Goal: Information Seeking & Learning: Learn about a topic

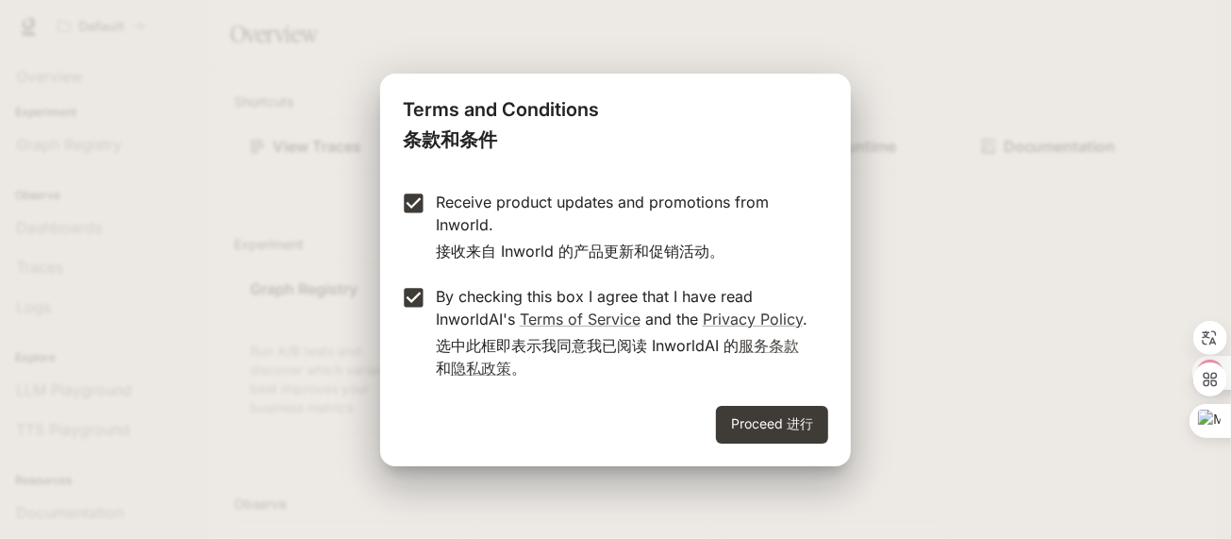
click at [787, 441] on button "Proceed 进行" at bounding box center [772, 425] width 112 height 38
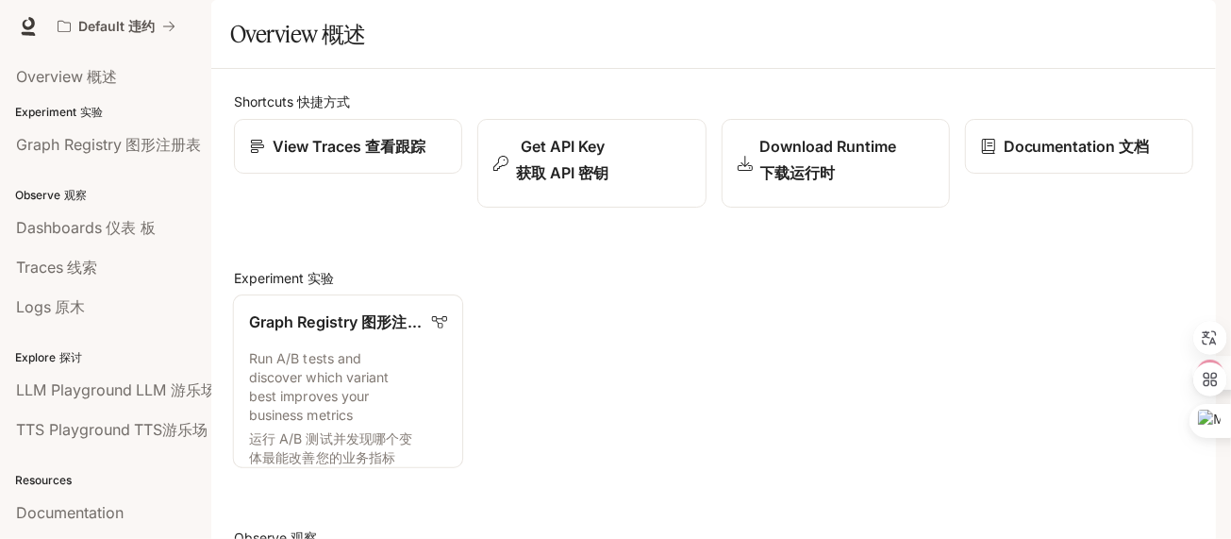
scroll to position [26, 0]
click at [93, 121] on p "Experiment 实验" at bounding box center [105, 112] width 211 height 17
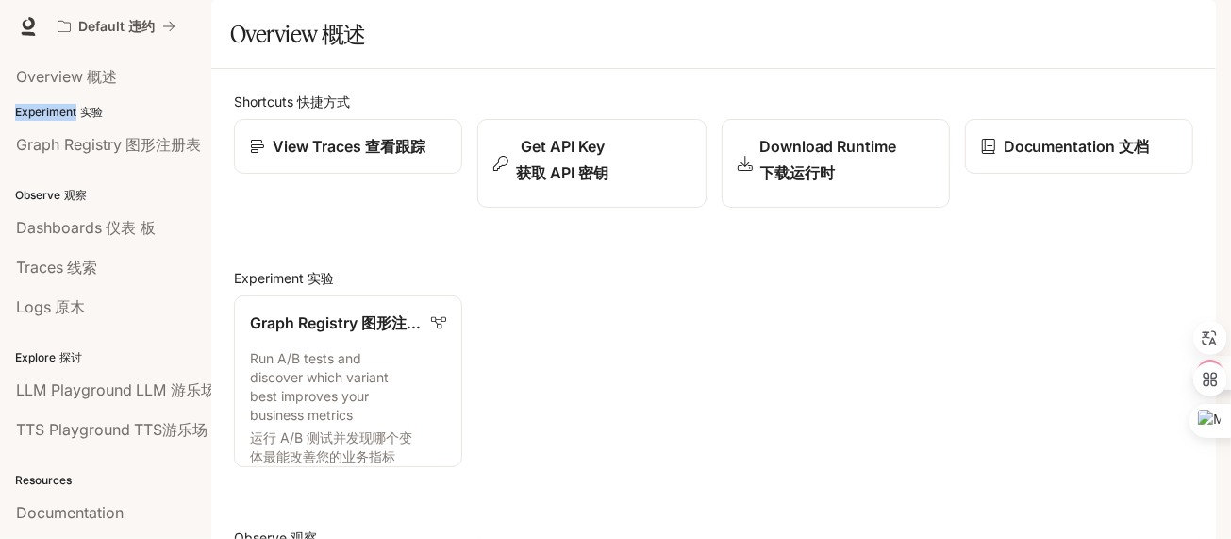
click at [93, 121] on p "Experiment 实验" at bounding box center [105, 112] width 211 height 17
click at [157, 121] on p "Experiment 实验" at bounding box center [105, 112] width 211 height 17
click at [117, 86] on sider-trans-text "概述" at bounding box center [102, 76] width 30 height 19
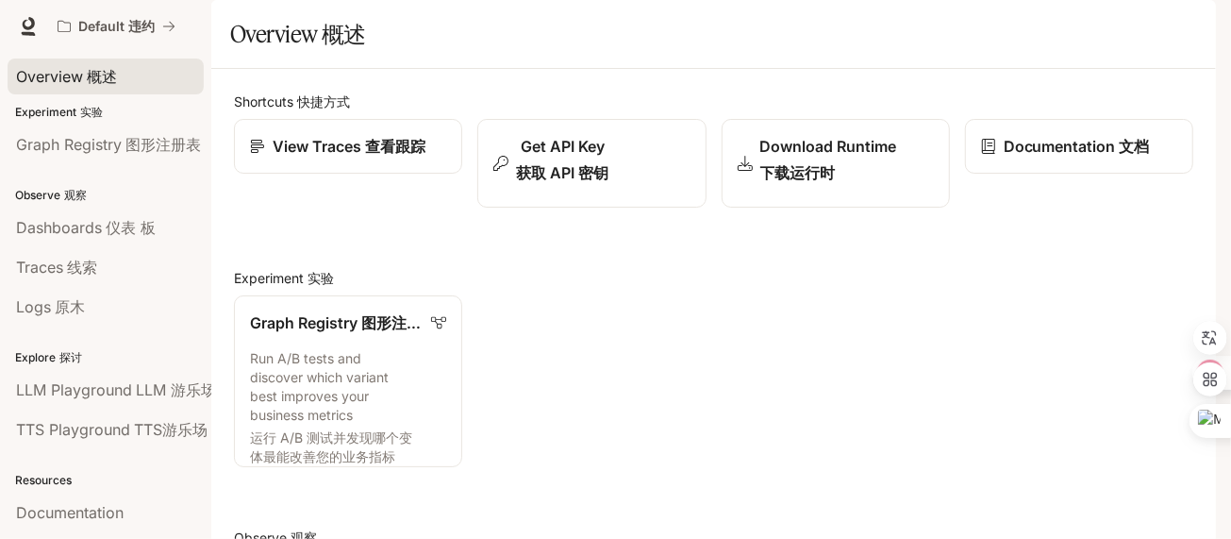
click at [1073, 20] on span "Documentation 文档" at bounding box center [1110, 27] width 108 height 46
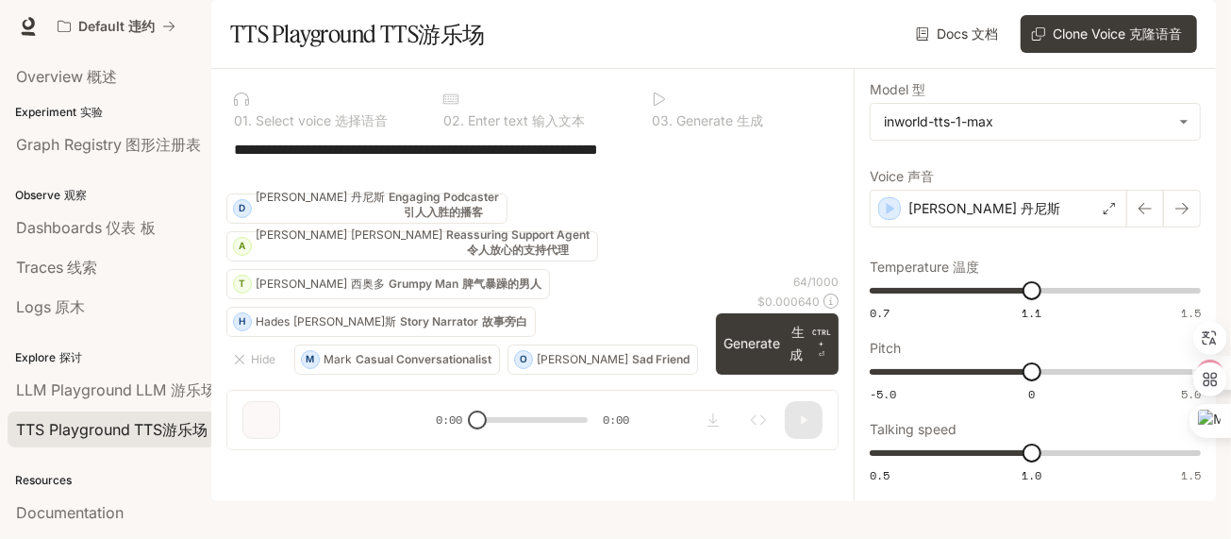
scroll to position [125, 0]
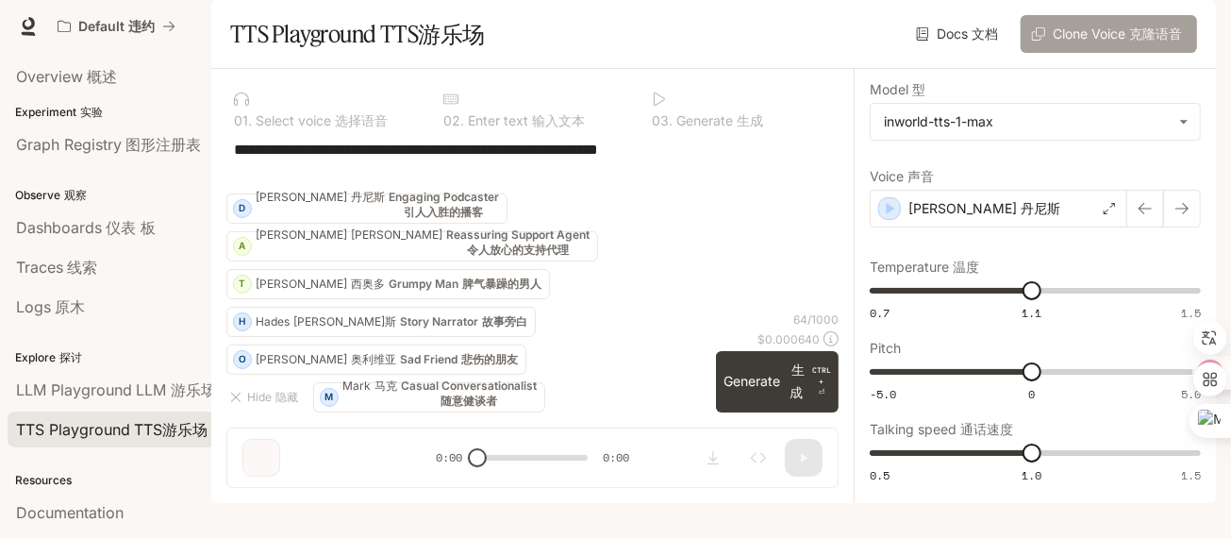
click at [1056, 53] on button "Clone Voice 克隆语音" at bounding box center [1109, 34] width 176 height 38
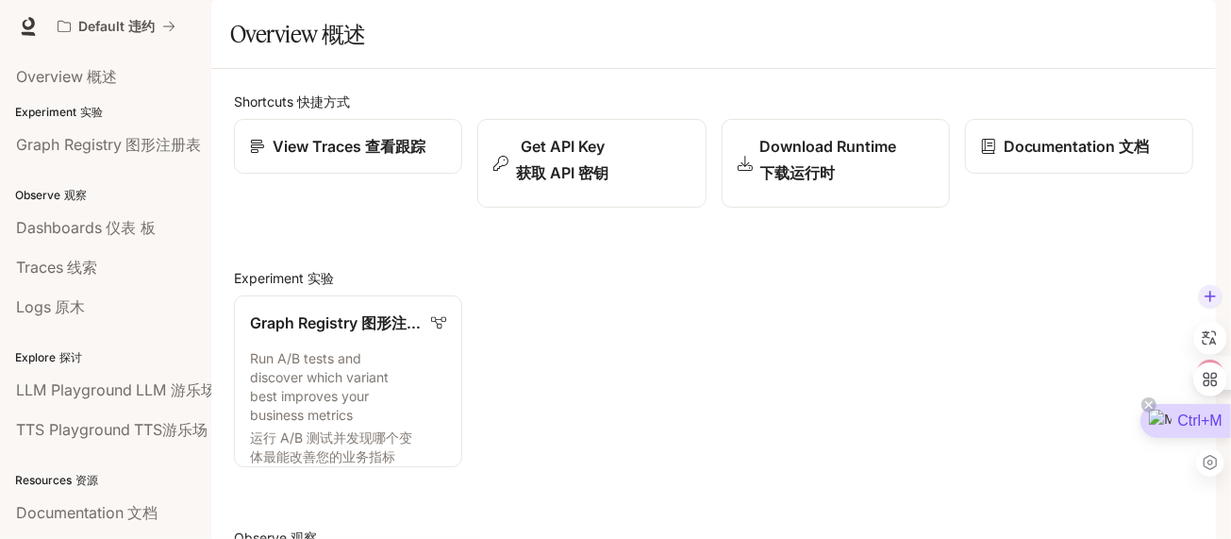
click at [1217, 420] on div "Ctrl+M" at bounding box center [1186, 421] width 91 height 34
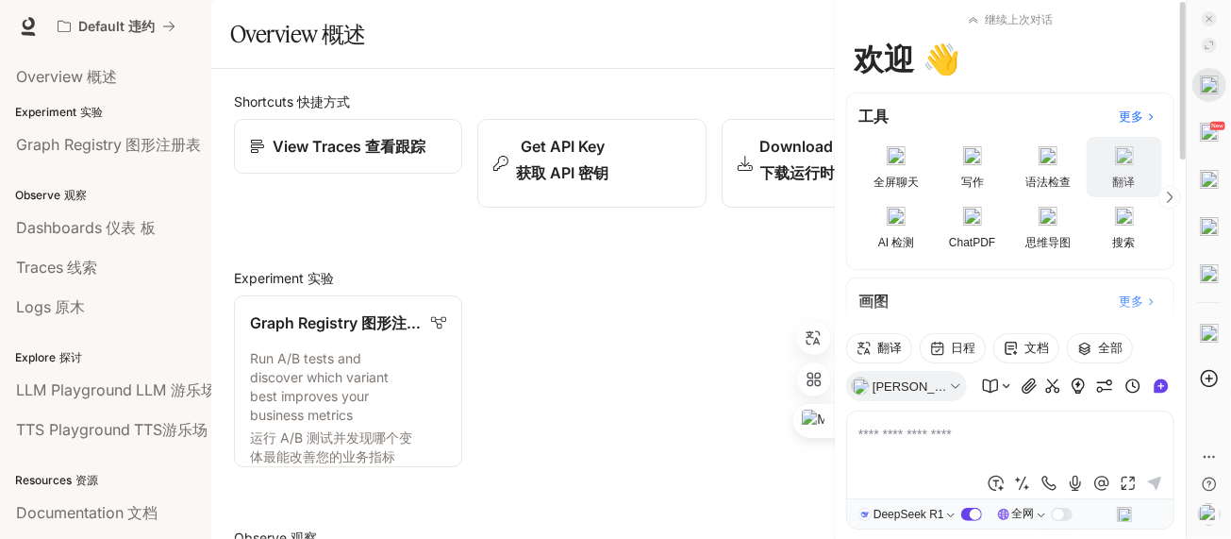
click at [1126, 167] on link "翻译" at bounding box center [1125, 167] width 76 height 60
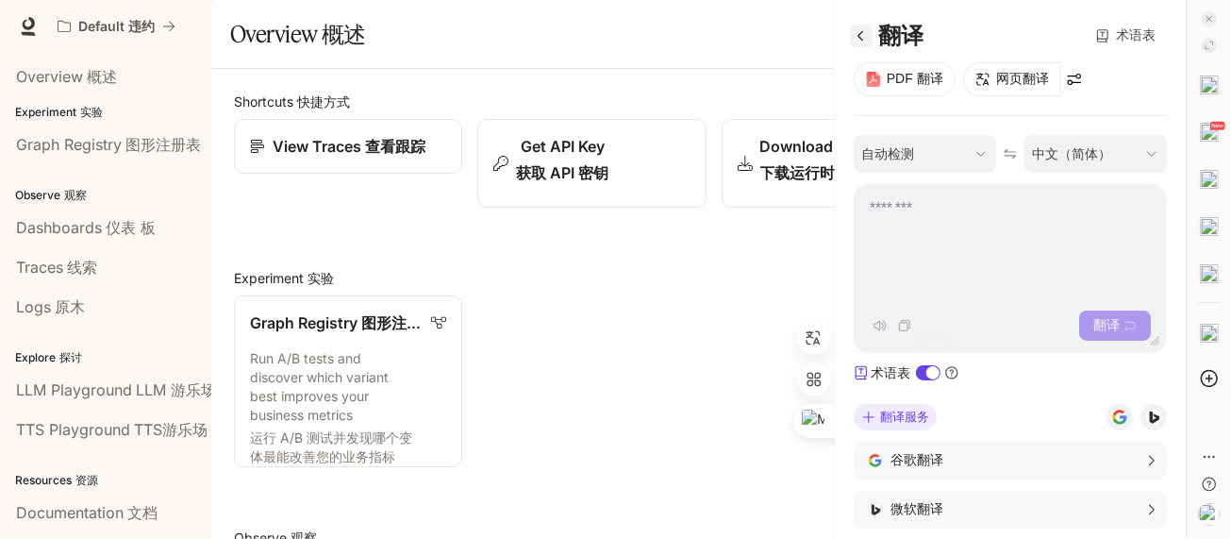
click at [863, 39] on icon at bounding box center [861, 35] width 17 height 17
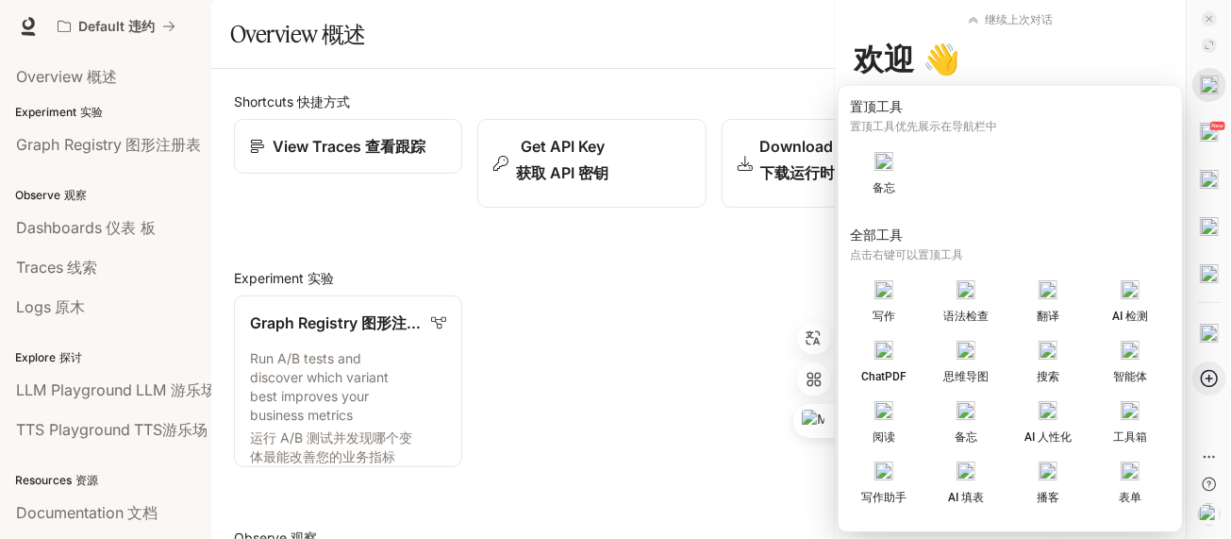
click at [1209, 369] on icon at bounding box center [1209, 378] width 19 height 19
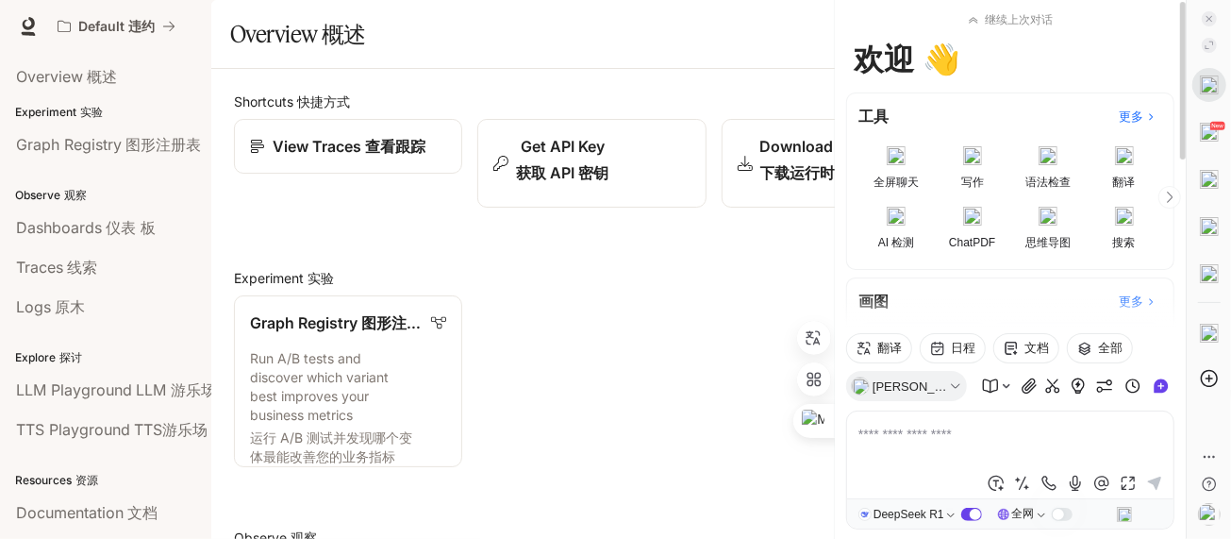
click at [1168, 197] on icon "scrollable content" at bounding box center [1169, 197] width 13 height 13
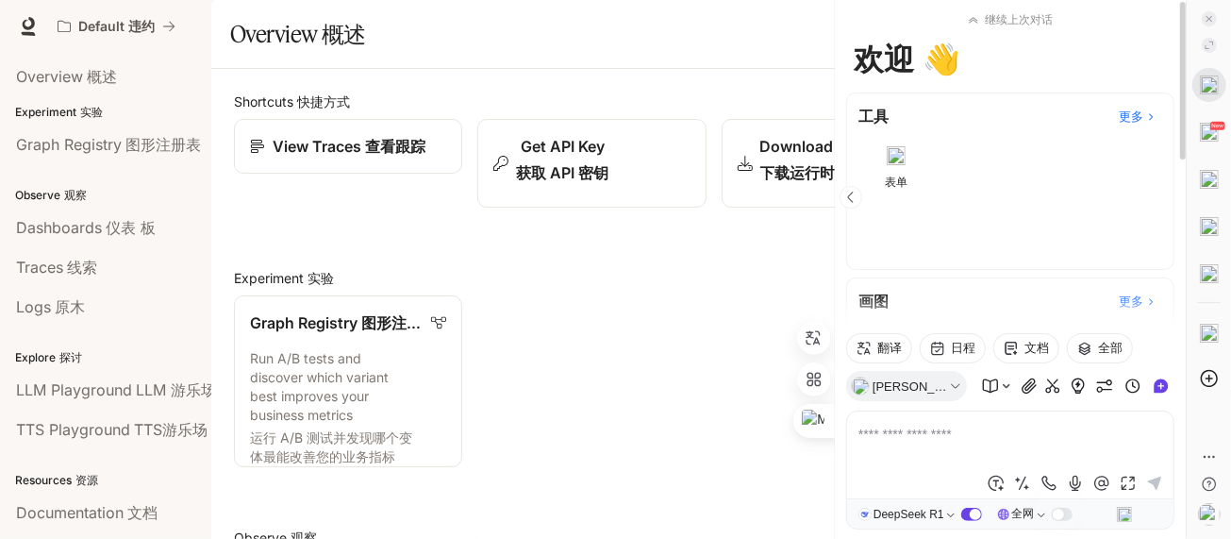
click at [1168, 197] on div "工具 更多 全屏聊天 写作 语法检查 翻译 AI 检测 ChatPDF 思维导图 搜索 智能体 阅读 备忘 AI 人性化 工具箱 写作助手 AI 填表 播客 …" at bounding box center [1010, 180] width 328 height 177
click at [973, 22] on icon "scrollable content" at bounding box center [973, 19] width 11 height 11
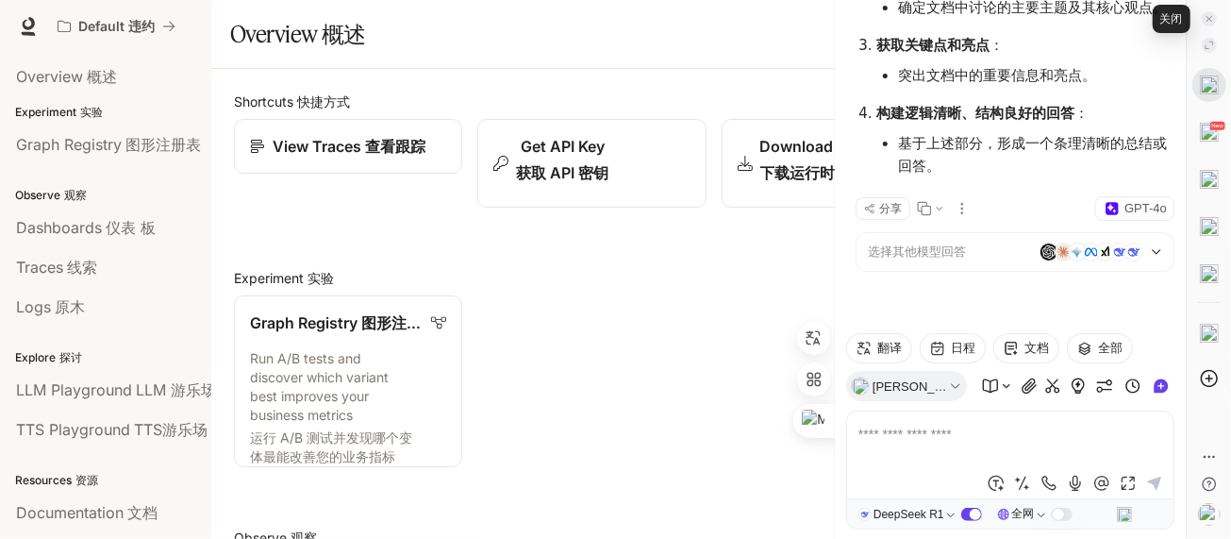
click at [1208, 18] on icon at bounding box center [1209, 19] width 6 height 6
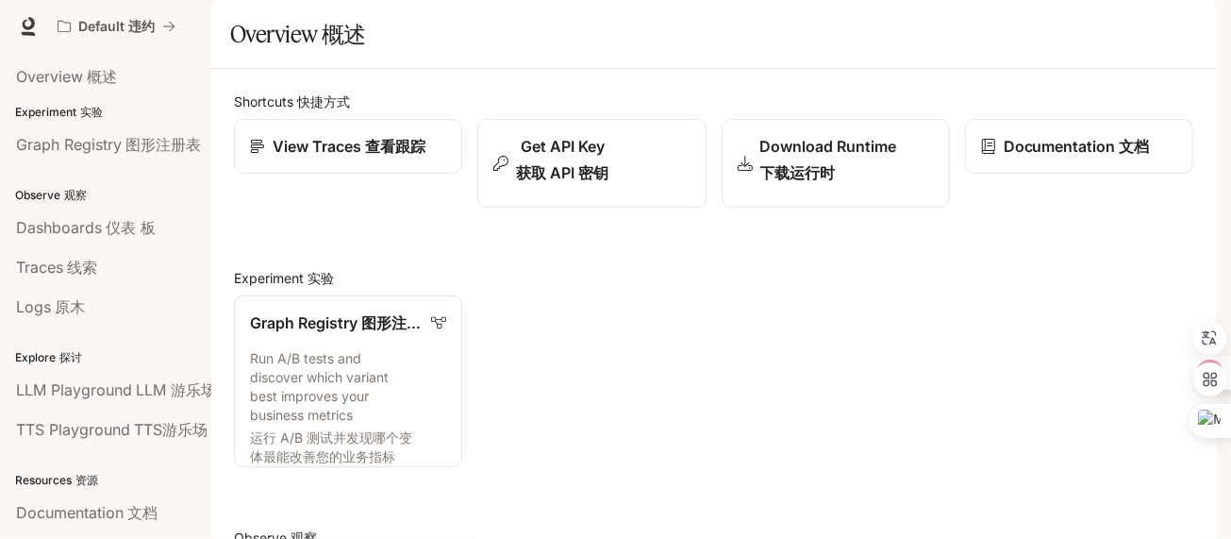
click at [1072, 219] on div "Shortcuts 快捷方式 View Traces 查看跟踪 Get API Key 获取 API 密钥 Download Runtime 下载运行时 Do…" at bounding box center [714, 539] width 960 height 894
